Goal: Communication & Community: Participate in discussion

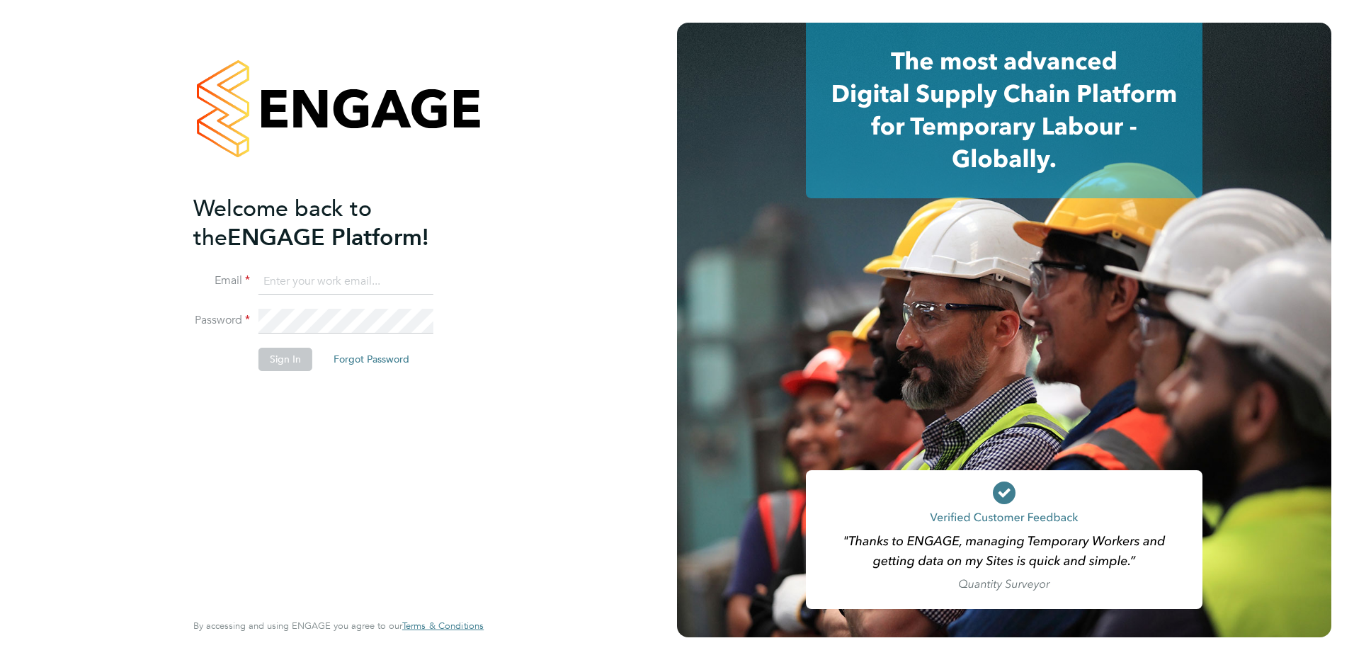
type input "fiona.matthews@ncclondon.ac.uk"
click at [296, 362] on button "Sign In" at bounding box center [285, 359] width 54 height 23
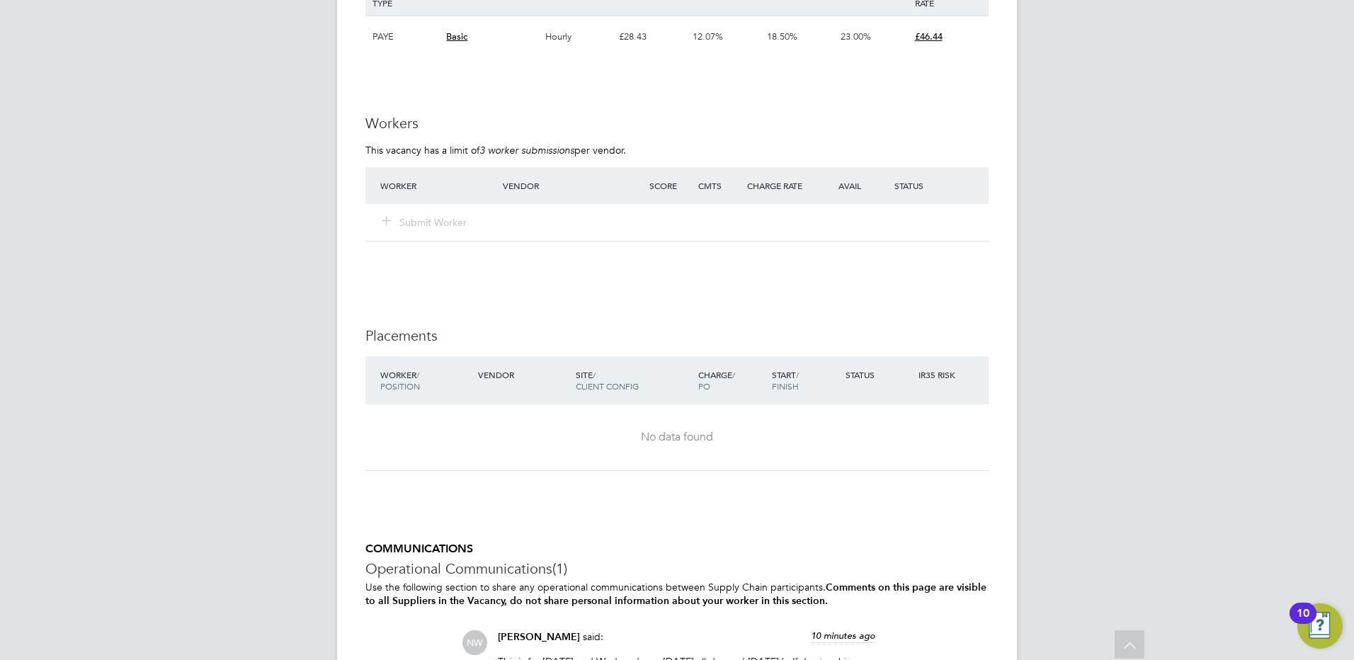
scroll to position [2221, 0]
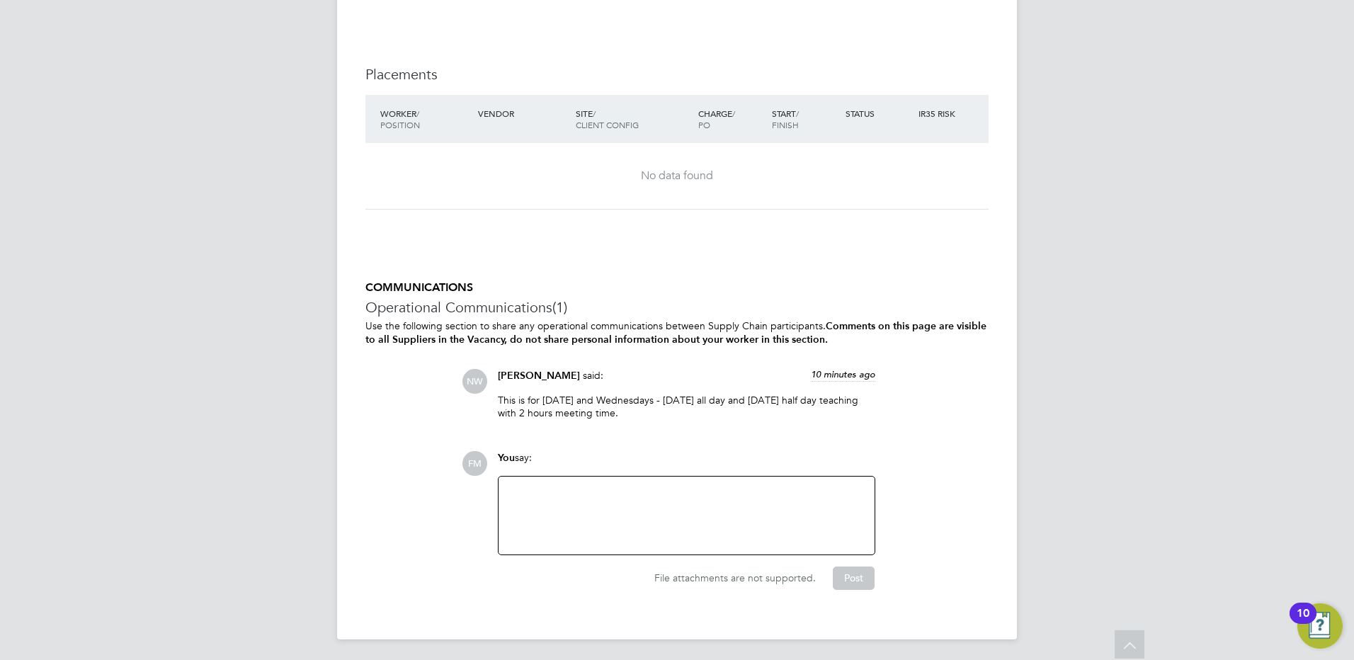
drag, startPoint x: 669, startPoint y: 411, endPoint x: 486, endPoint y: 396, distance: 184.0
click at [486, 396] on div "NW Nicole Waterman said: 10 minutes ago This is for Tuesday and Wednesdays - Tu…" at bounding box center [725, 399] width 527 height 61
drag, startPoint x: 486, startPoint y: 396, endPoint x: 653, endPoint y: 421, distance: 169.1
click at [652, 421] on div "This is for Tuesday and Wednesdays - Tuesday all day and Wednesday half day tea…" at bounding box center [686, 412] width 377 height 36
drag, startPoint x: 662, startPoint y: 415, endPoint x: 493, endPoint y: 402, distance: 169.8
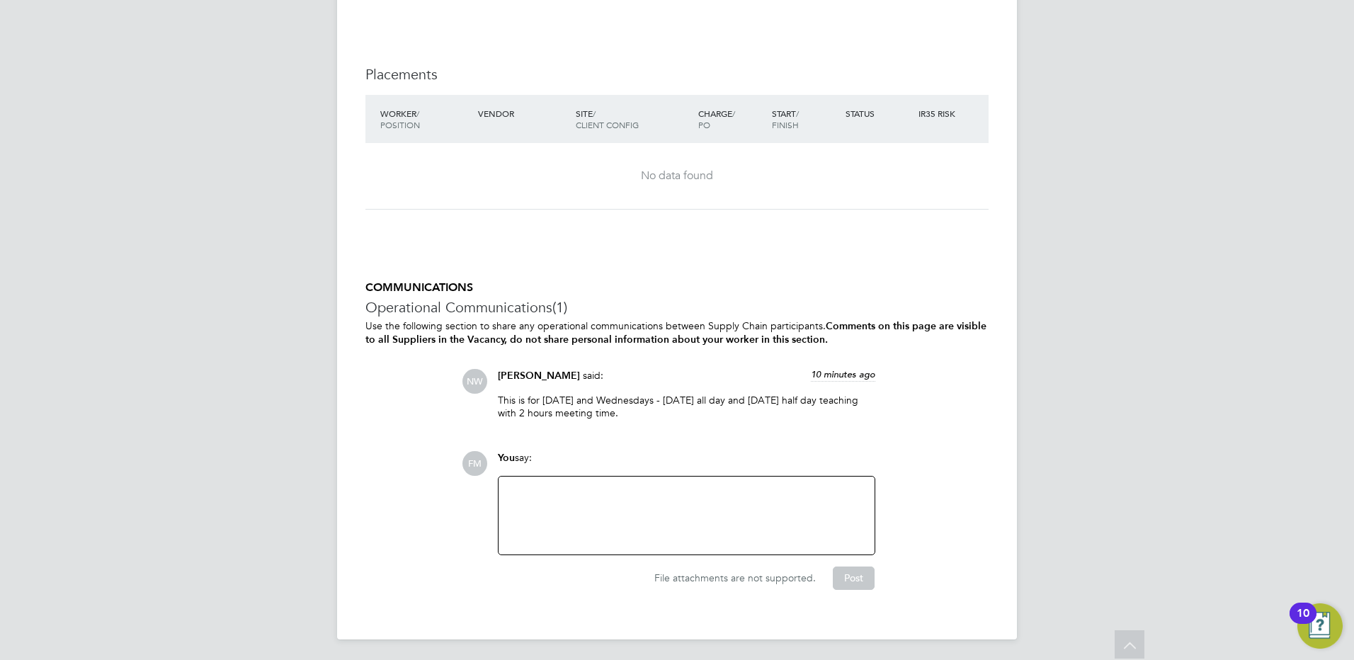
click at [493, 402] on div "Nicole Waterman said: 10 minutes ago This is for Tuesday and Wednesdays - Tuesd…" at bounding box center [687, 399] width 392 height 61
drag, startPoint x: 493, startPoint y: 402, endPoint x: 388, endPoint y: 426, distance: 107.5
click at [388, 426] on div "COMMUNICATIONS Operational Communications (1) Use the following section to shar…" at bounding box center [676, 434] width 623 height 309
click at [671, 503] on div at bounding box center [686, 515] width 359 height 61
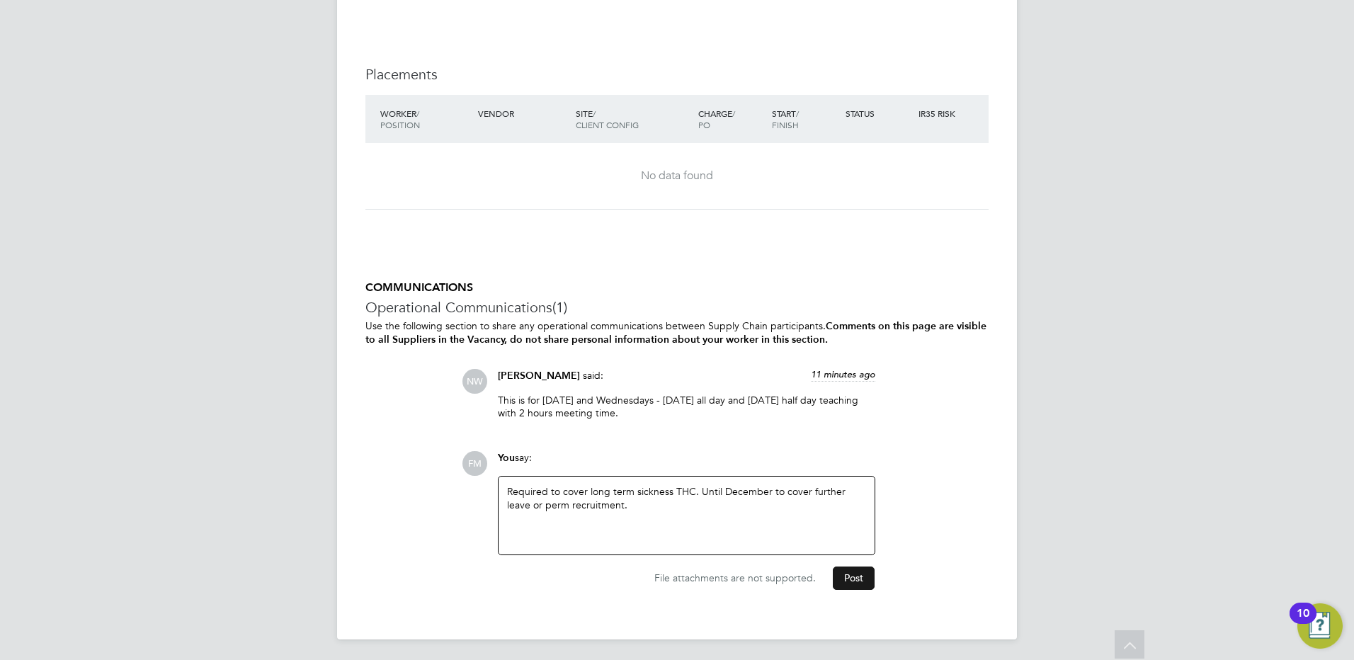
click at [846, 575] on button "Post" at bounding box center [854, 578] width 42 height 23
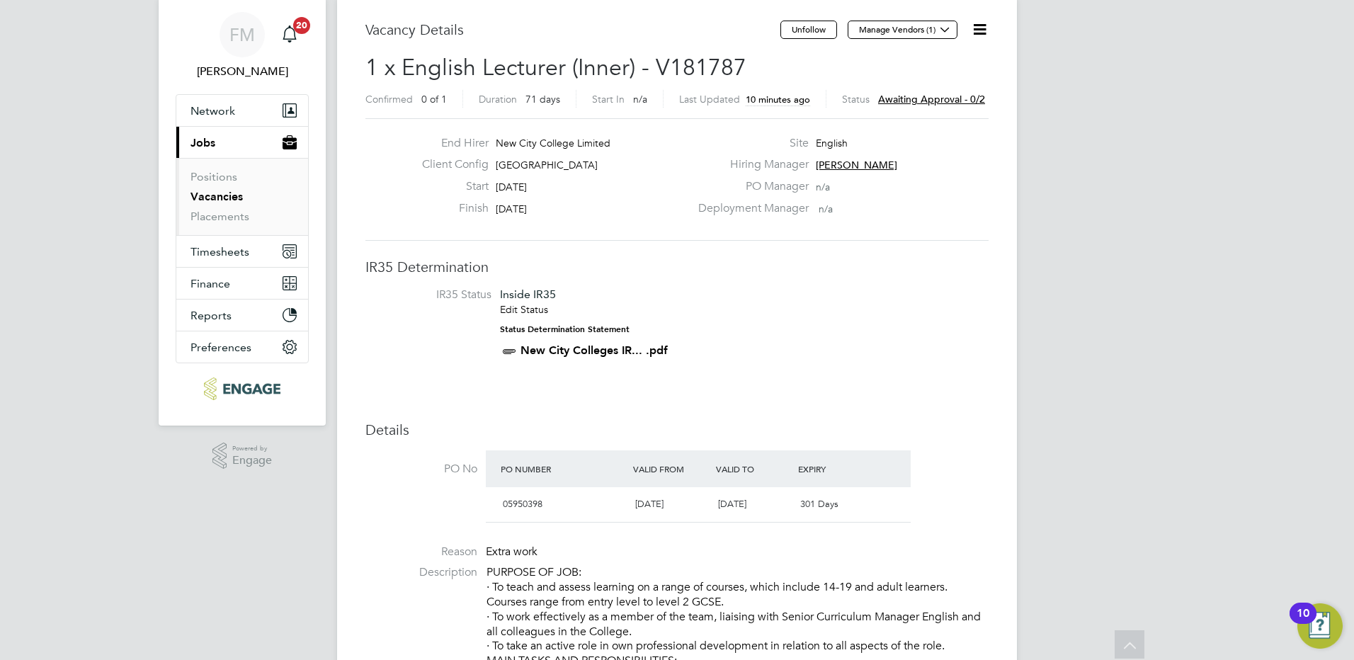
scroll to position [0, 0]
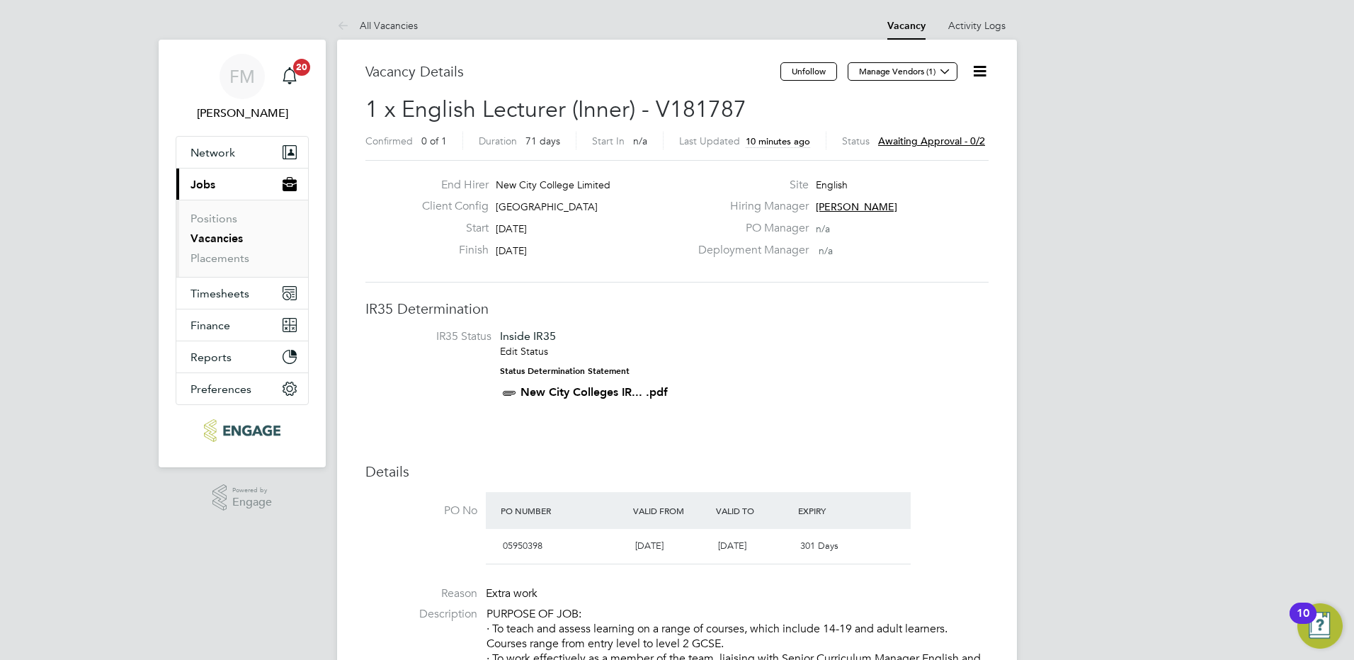
drag, startPoint x: 957, startPoint y: 138, endPoint x: 955, endPoint y: 150, distance: 12.2
click at [957, 138] on span "Awaiting approval - 0/2" at bounding box center [931, 141] width 107 height 13
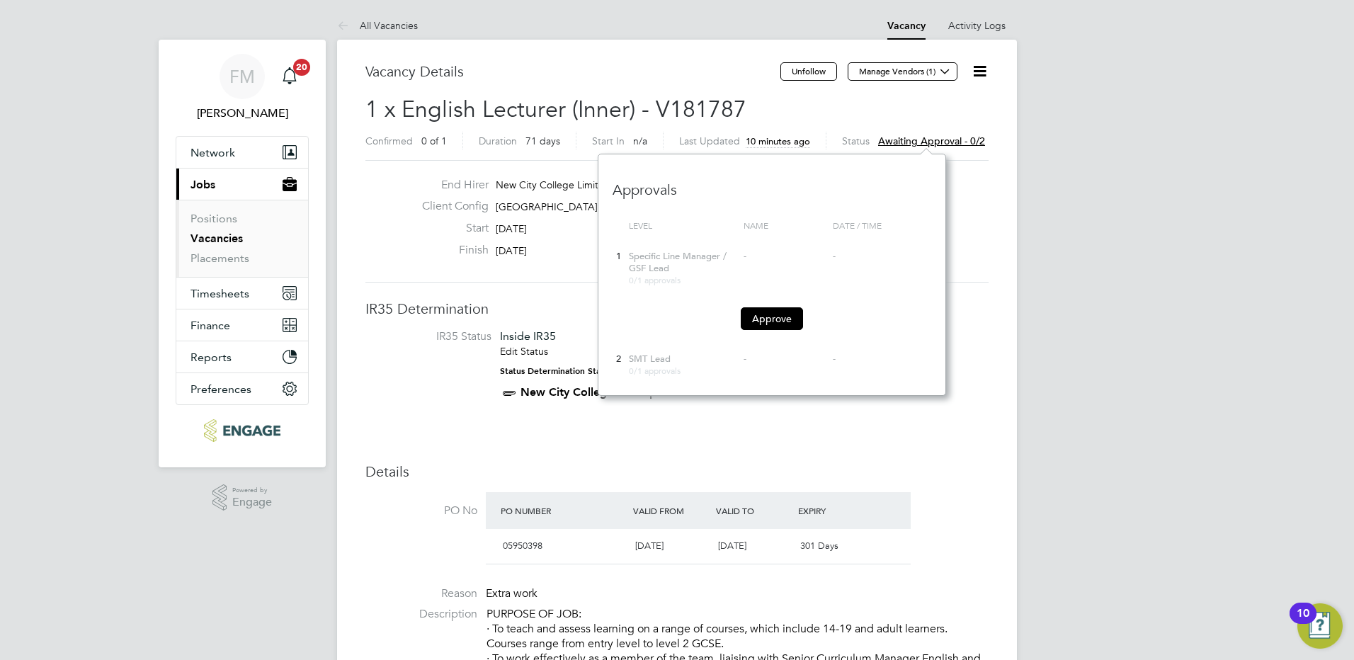
scroll to position [241, 348]
drag, startPoint x: 775, startPoint y: 311, endPoint x: 756, endPoint y: 309, distance: 19.2
click at [775, 312] on button "Approve" at bounding box center [772, 318] width 62 height 23
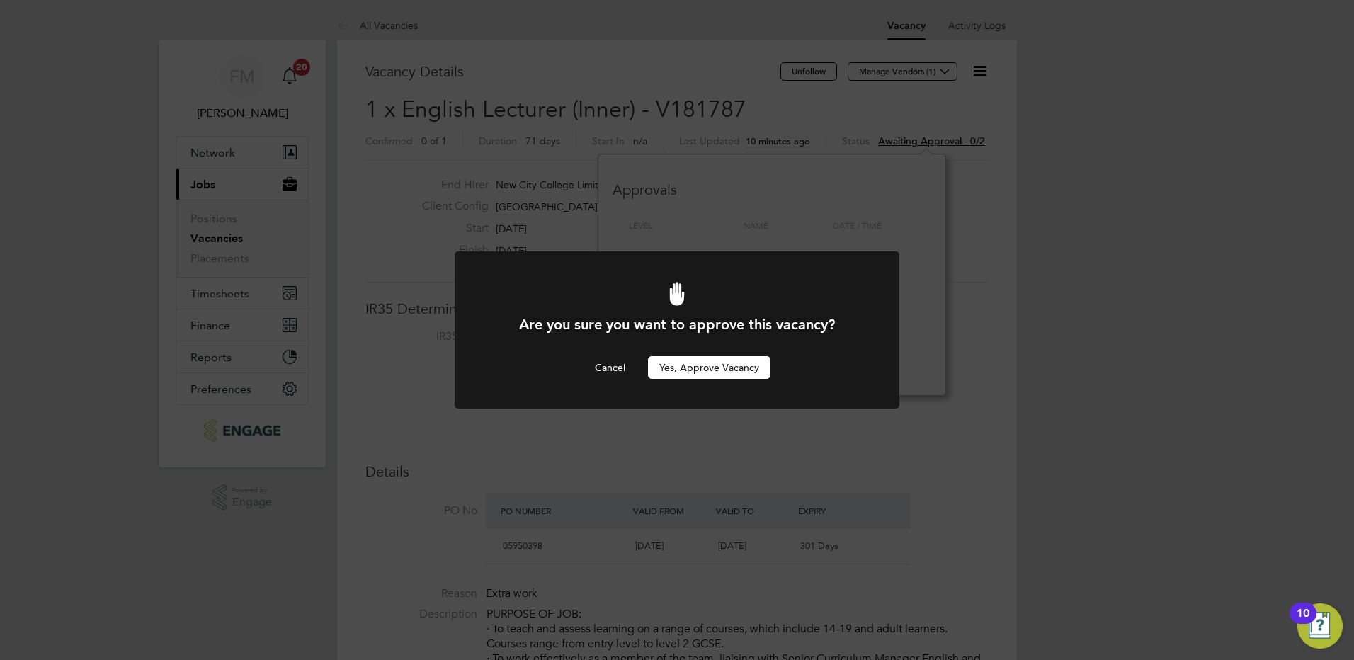
click at [720, 367] on button "Yes, Approve Vacancy" at bounding box center [709, 367] width 123 height 23
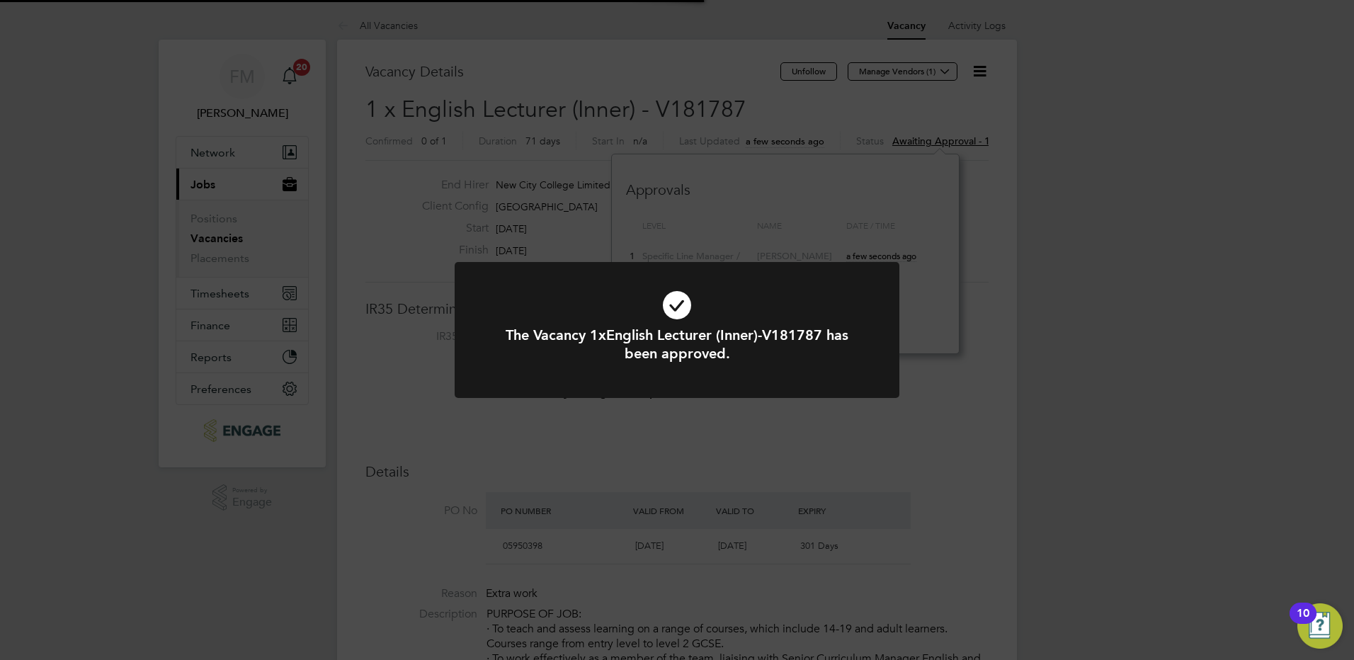
scroll to position [42, 99]
drag, startPoint x: 1077, startPoint y: 322, endPoint x: 744, endPoint y: 163, distance: 369.0
click at [1075, 321] on div "The Vacancy 1xEnglish Lecturer (Inner)-V181787 has been approved. Cancel Okay" at bounding box center [677, 330] width 1354 height 660
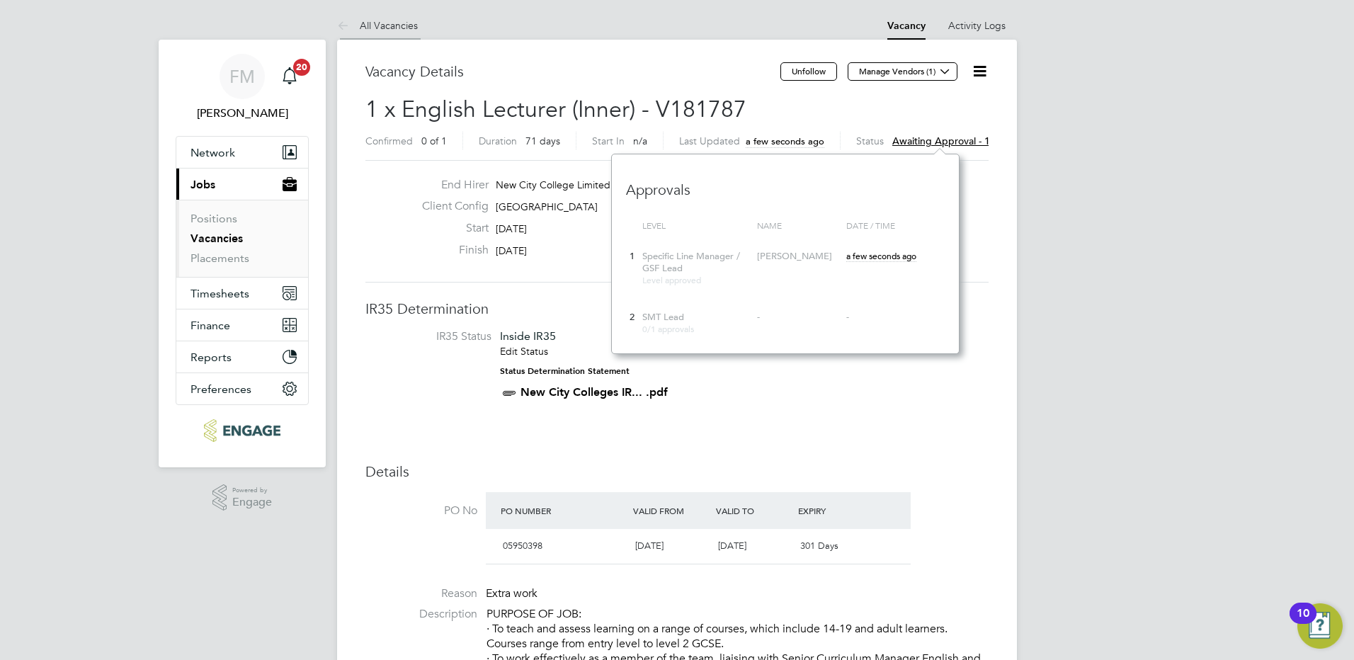
click at [382, 25] on link "All Vacancies" at bounding box center [377, 25] width 81 height 13
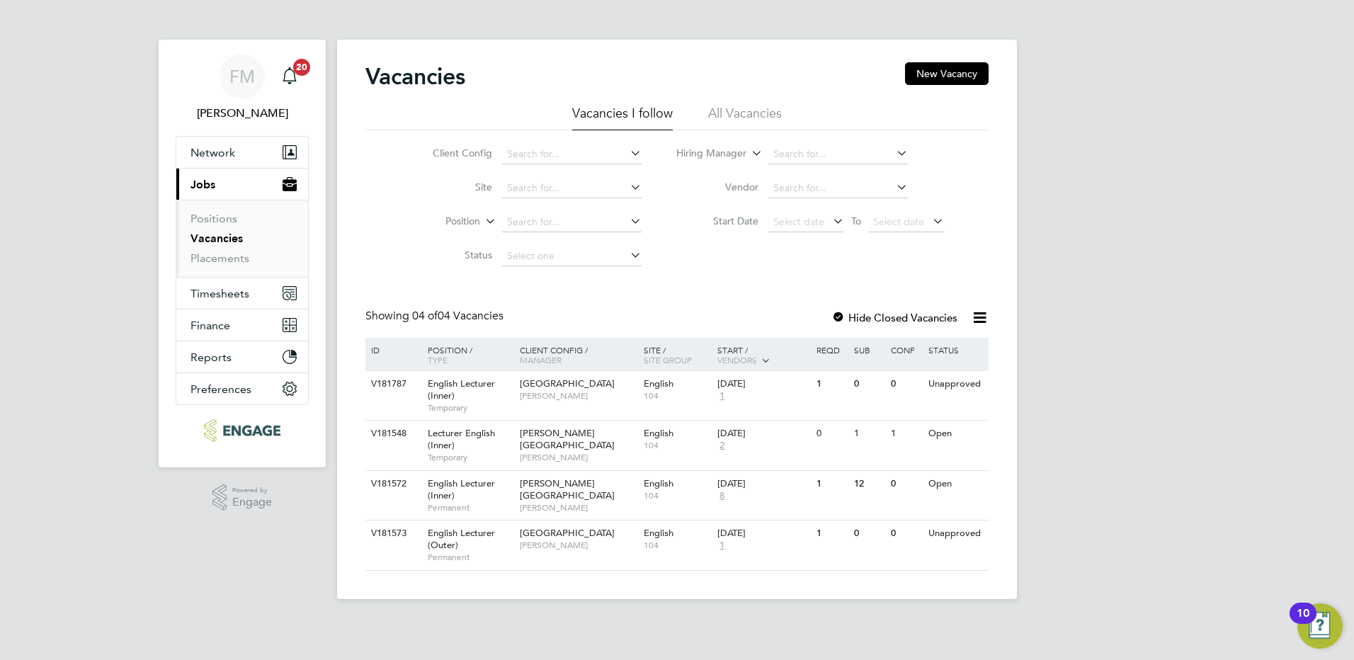
click at [838, 314] on div at bounding box center [838, 319] width 14 height 14
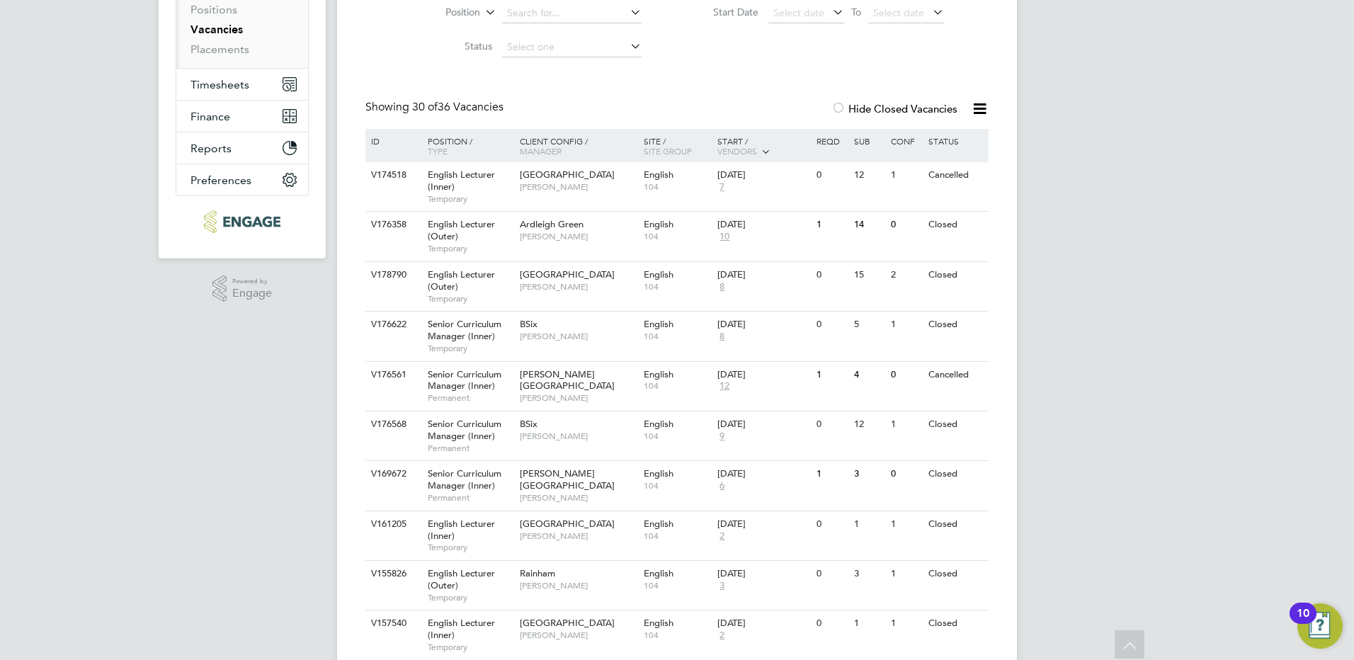
scroll to position [212, 0]
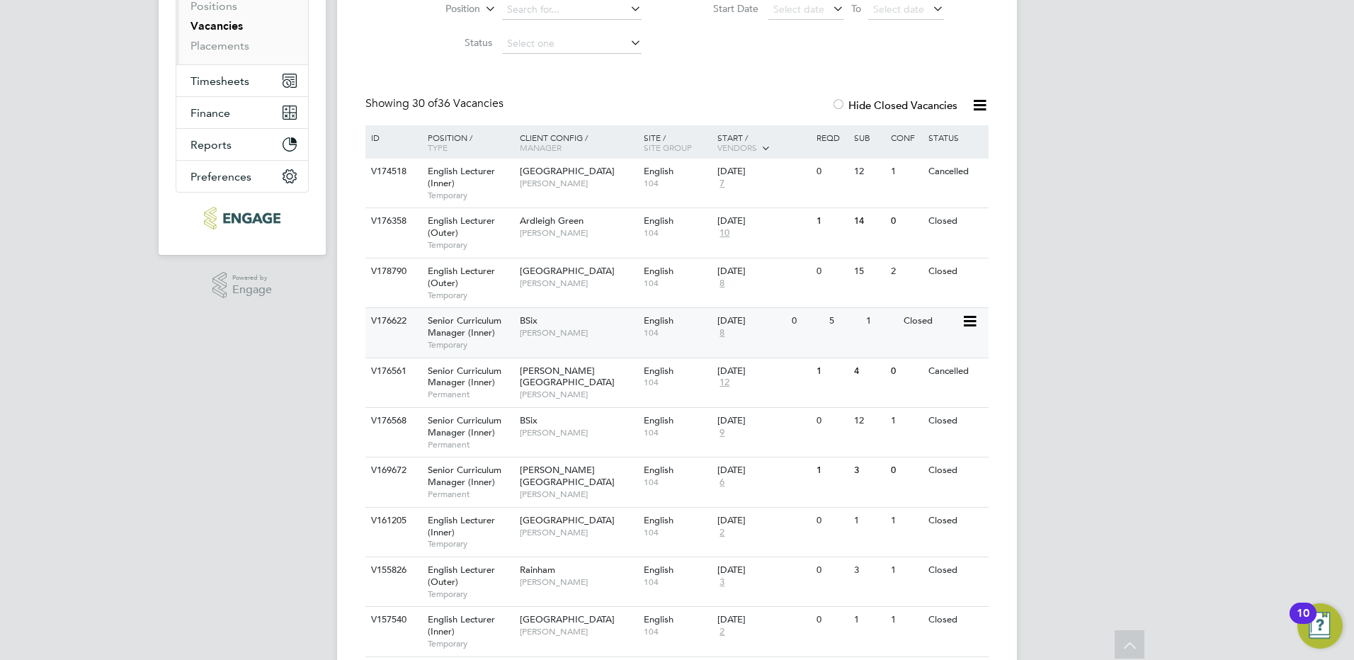
click at [730, 330] on div "20 Aug 2025 8" at bounding box center [751, 327] width 74 height 38
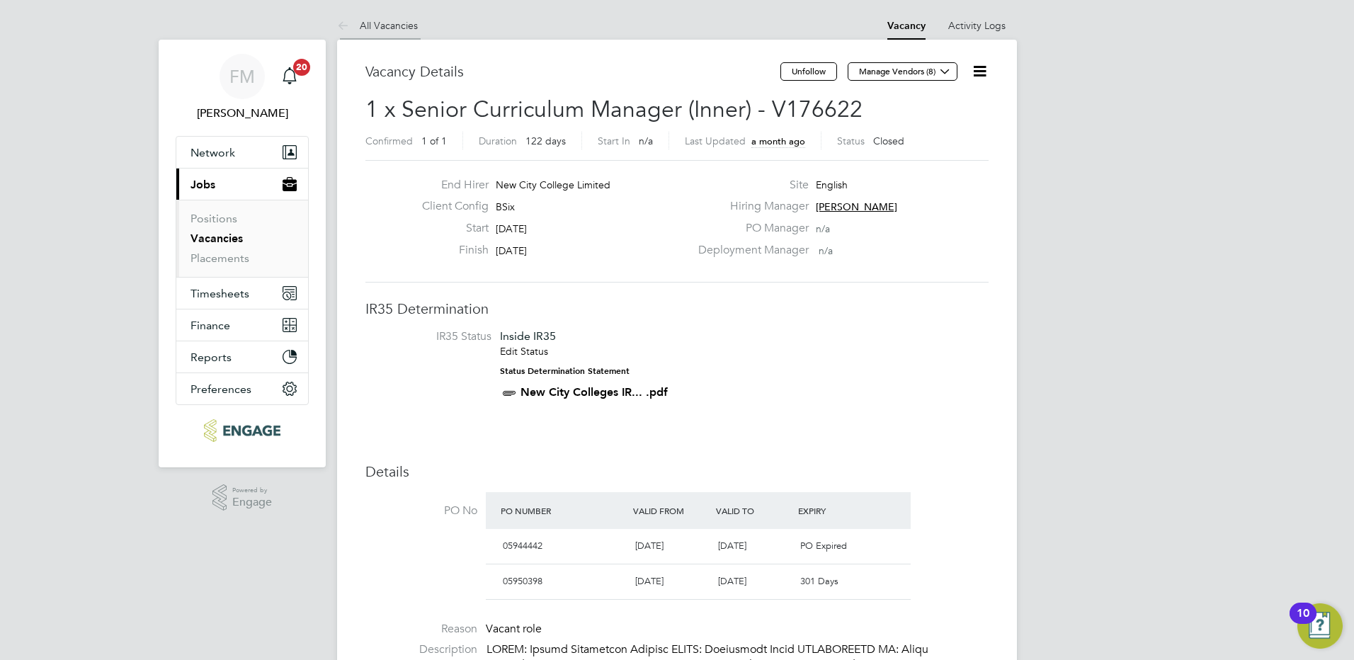
click at [385, 22] on link "All Vacancies" at bounding box center [377, 25] width 81 height 13
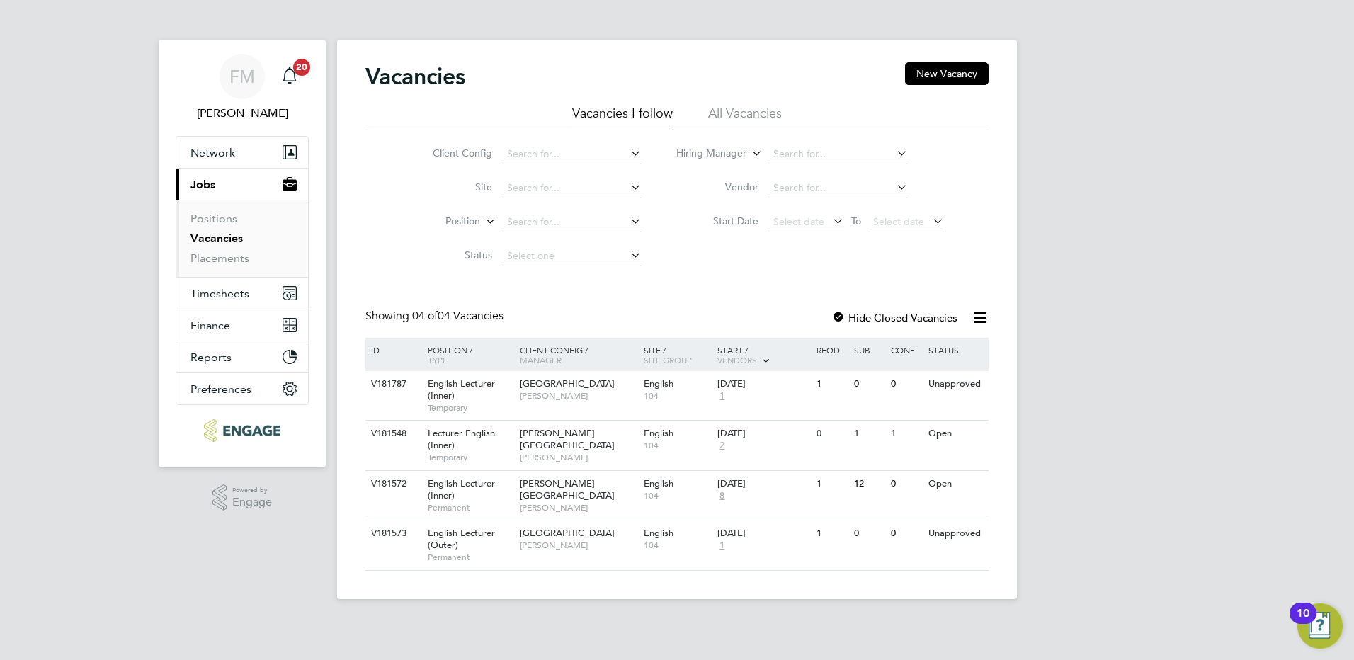
click at [861, 321] on label "Hide Closed Vacancies" at bounding box center [894, 317] width 126 height 13
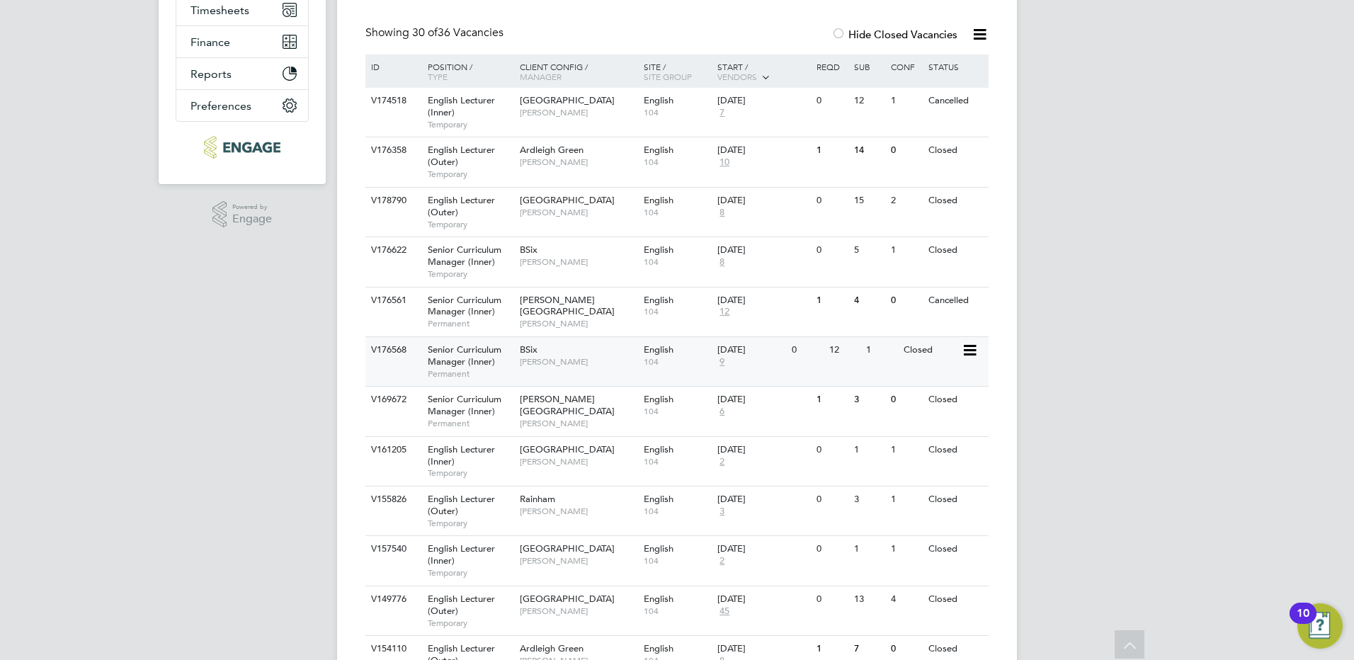
click at [693, 364] on span "104" at bounding box center [677, 361] width 67 height 11
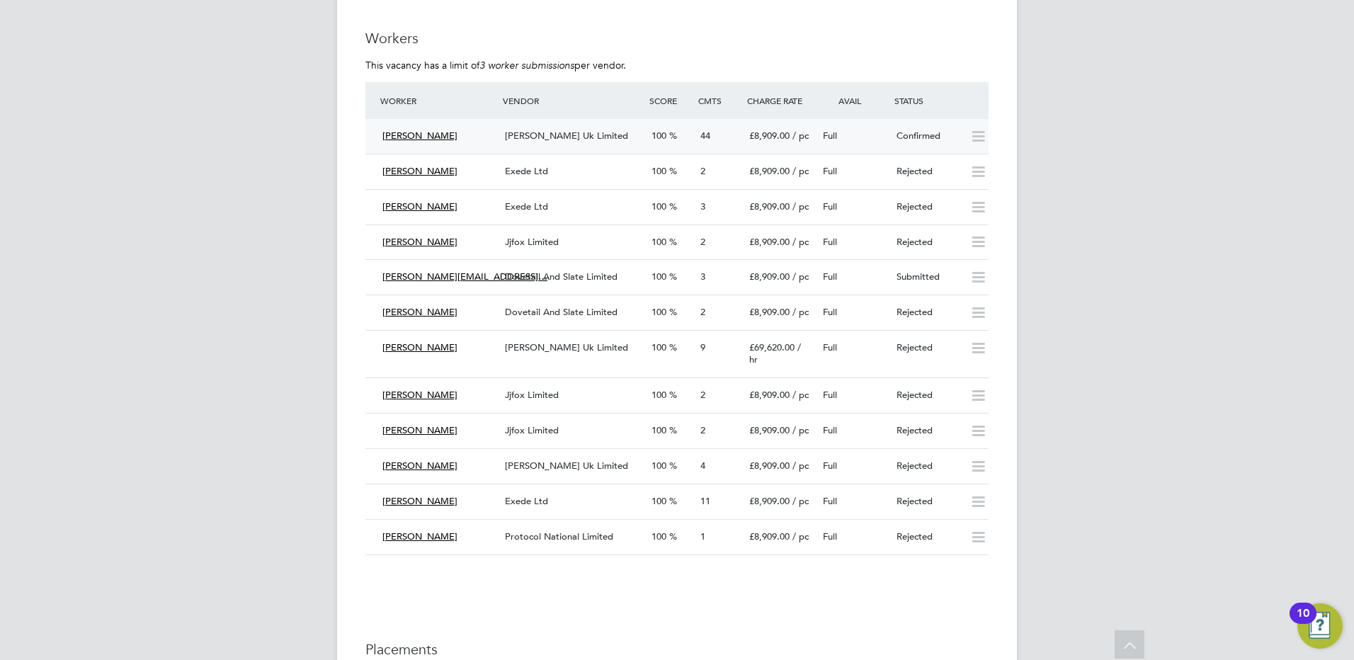
click at [775, 130] on span "£8,909.00" at bounding box center [769, 136] width 40 height 12
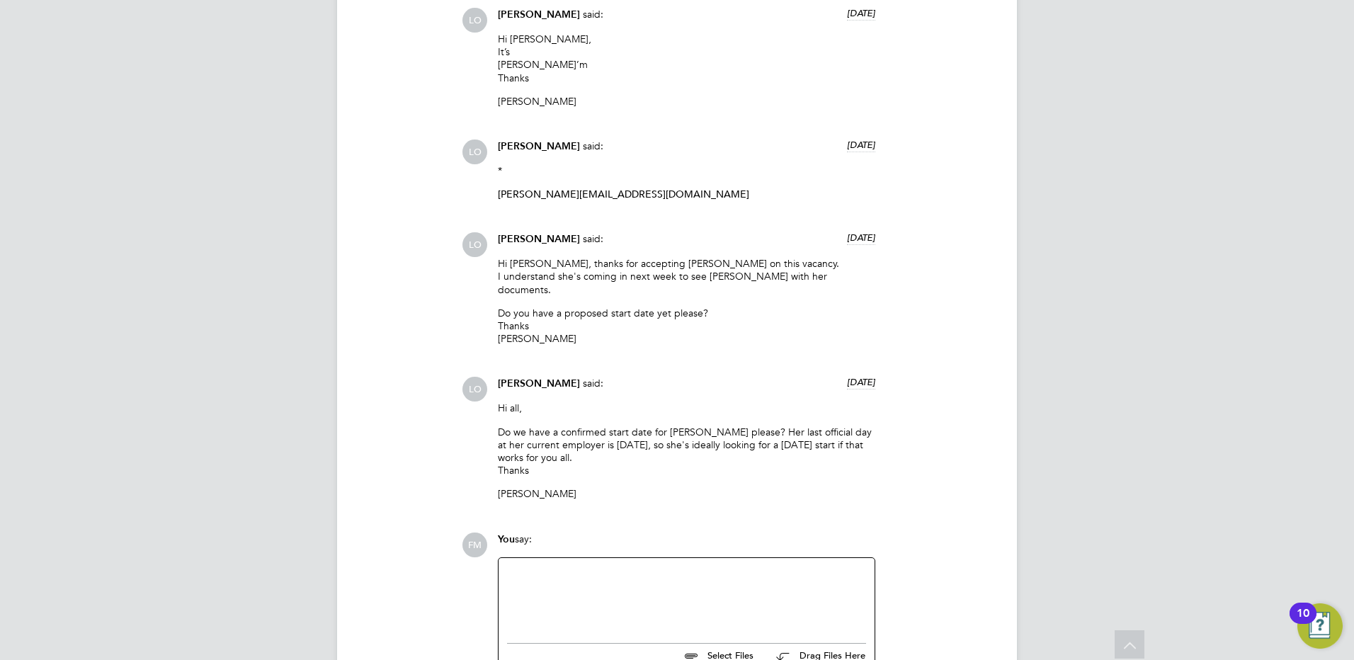
click at [625, 567] on div at bounding box center [686, 597] width 359 height 61
click at [601, 567] on div at bounding box center [686, 597] width 359 height 61
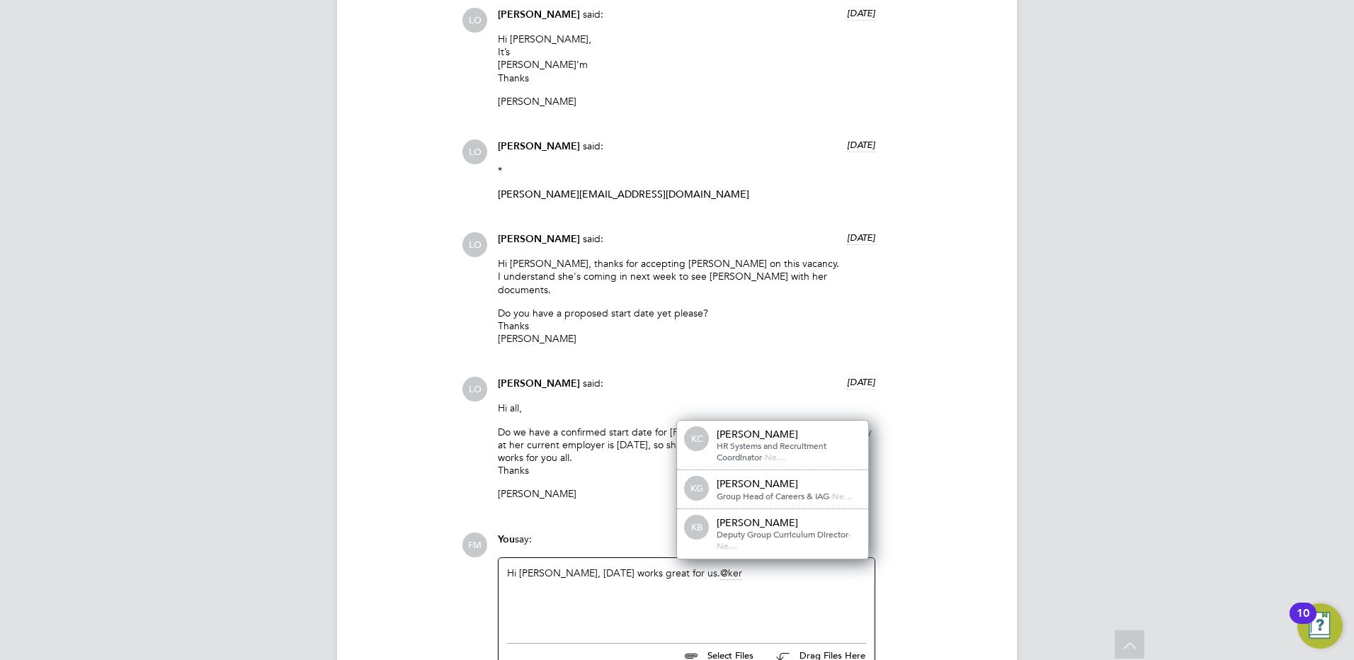
click at [741, 440] on span "HR Systems and Recruitment Coordinator" at bounding box center [772, 451] width 110 height 23
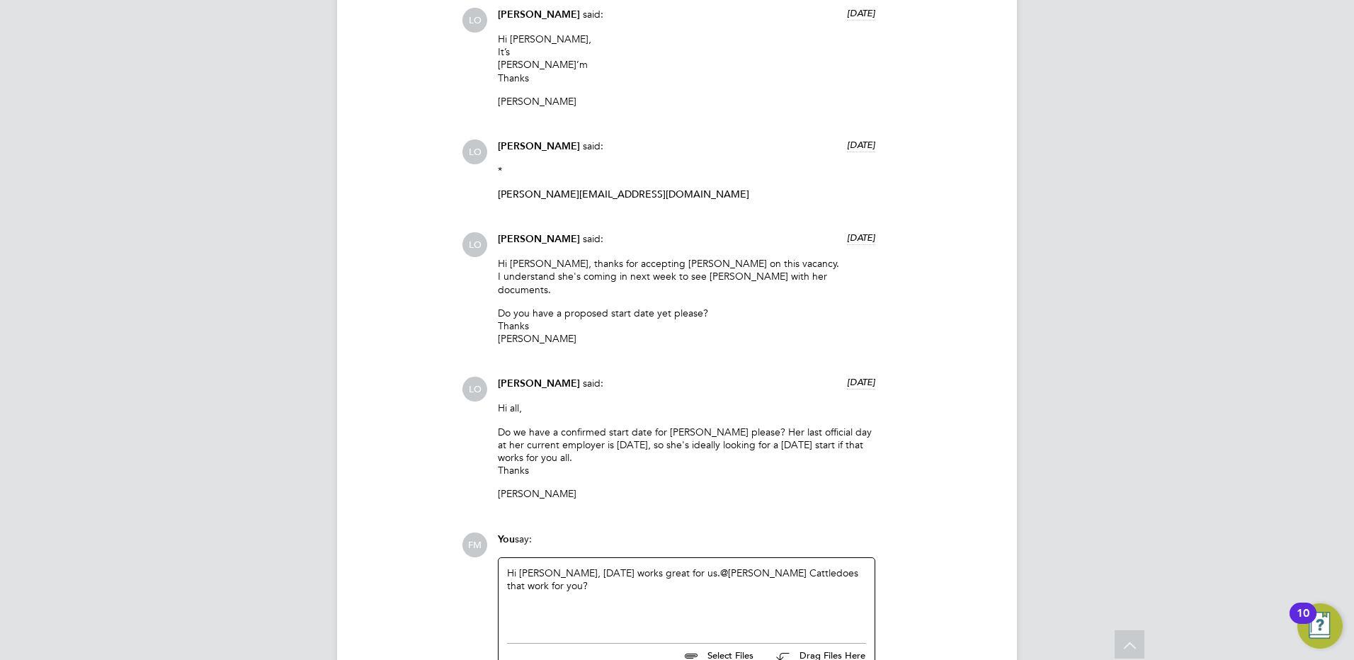
click at [723, 567] on link "@[PERSON_NAME] Cattle" at bounding box center [778, 573] width 116 height 13
click at [843, 567] on div "Hi [PERSON_NAME], [DATE] works great for us. @[PERSON_NAME] ​ does that work fo…" at bounding box center [686, 597] width 359 height 61
